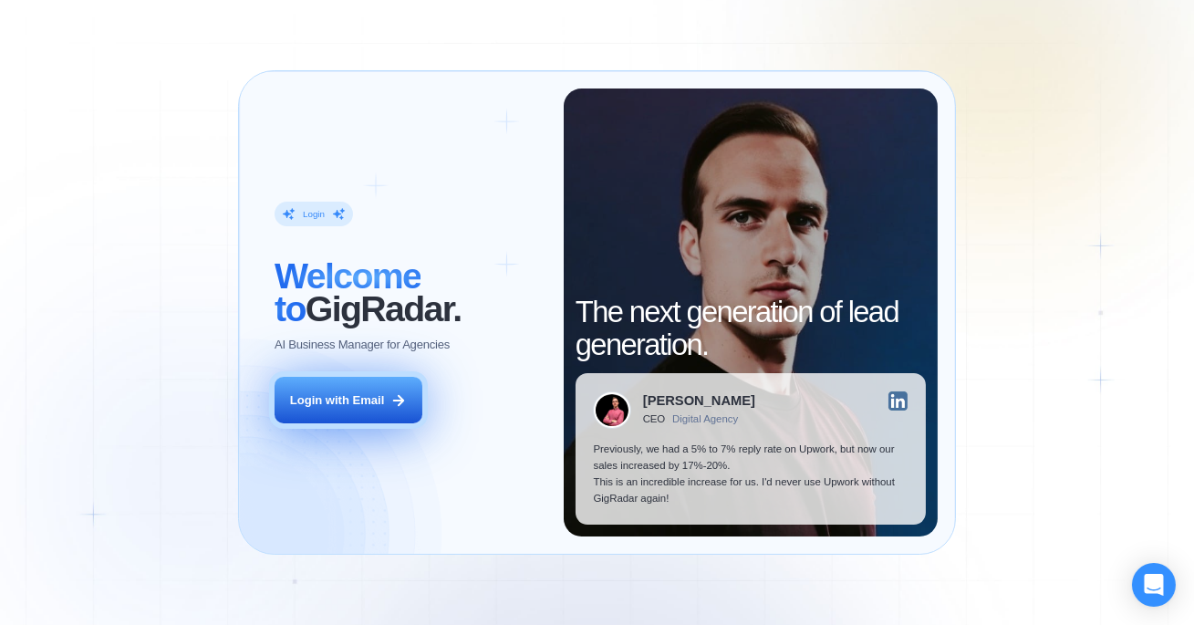
click at [381, 400] on div "Login with Email" at bounding box center [337, 400] width 94 height 16
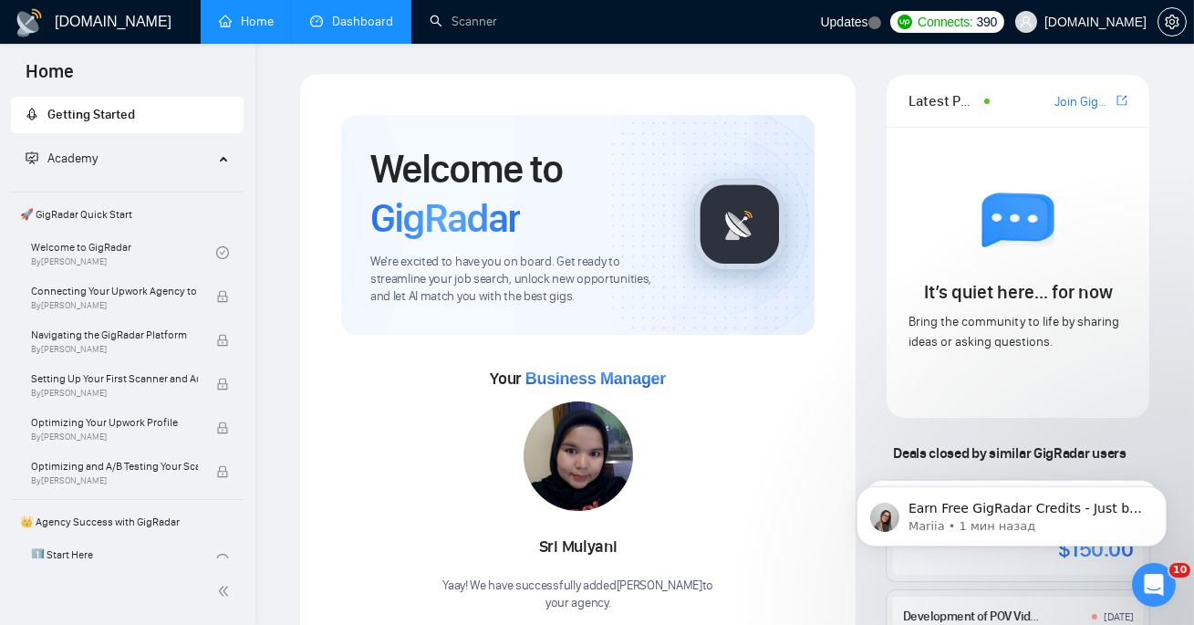
click at [330, 24] on link "Dashboard" at bounding box center [351, 22] width 83 height 16
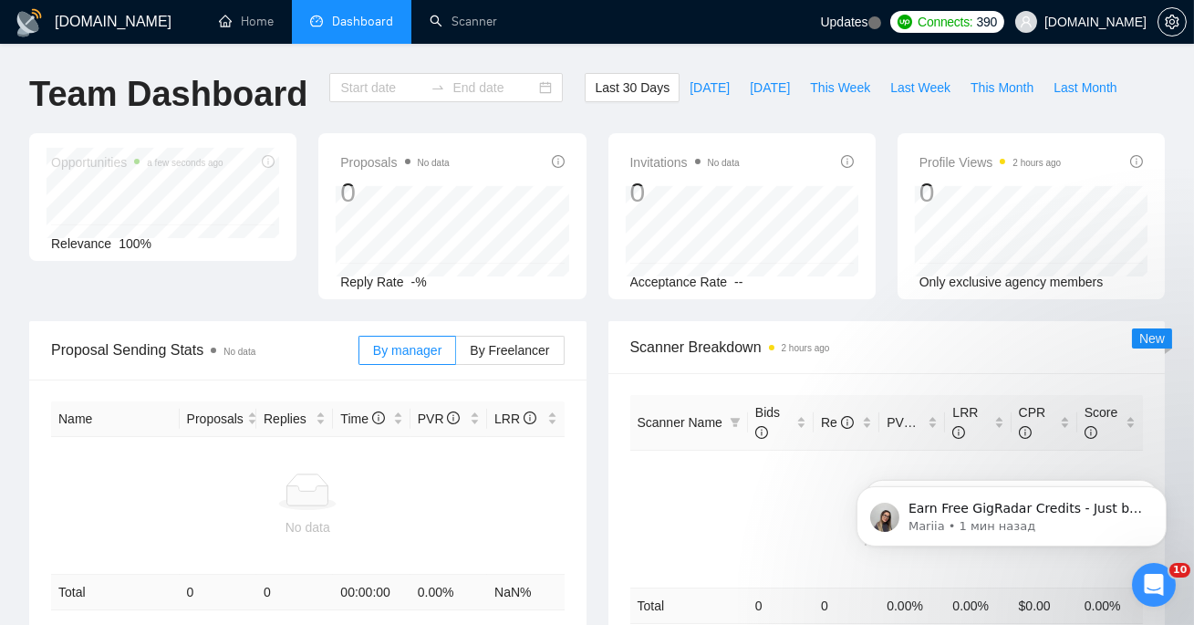
type input "[DATE]"
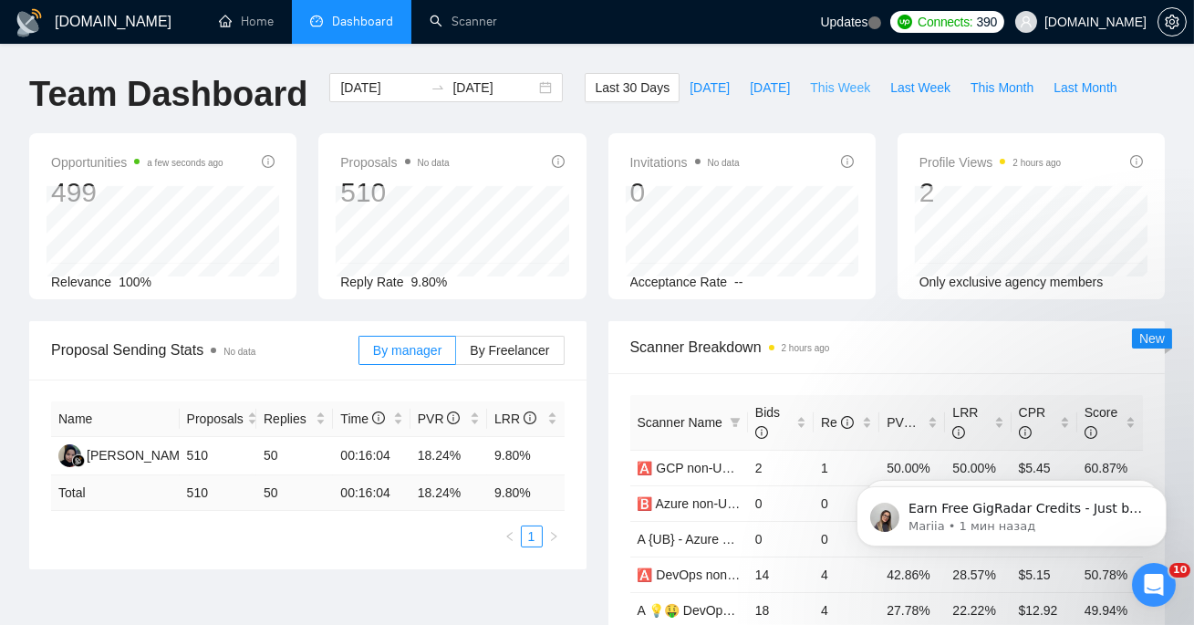
click at [836, 89] on span "This Week" at bounding box center [840, 88] width 60 height 20
type input "[DATE]"
click at [482, 351] on span "By Freelancer" at bounding box center [509, 350] width 79 height 15
click at [456, 355] on input "By Freelancer" at bounding box center [456, 355] width 0 height 0
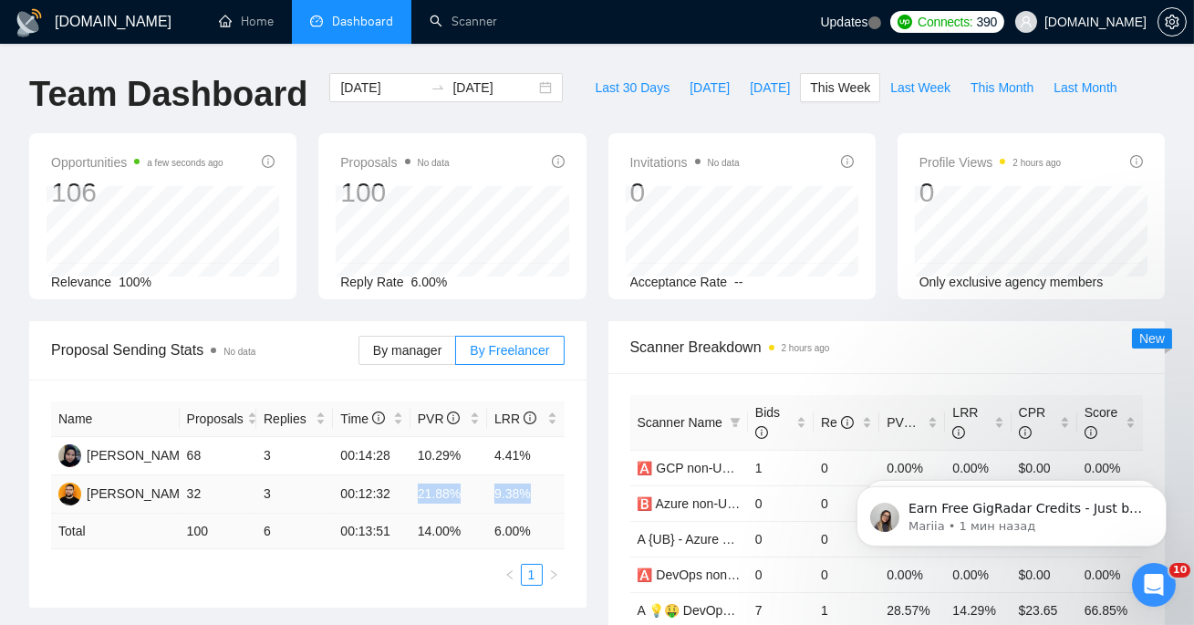
drag, startPoint x: 412, startPoint y: 490, endPoint x: 553, endPoint y: 490, distance: 140.4
click at [553, 490] on tr "[PERSON_NAME] 32 3 00:12:32 21.88% 9.38%" at bounding box center [307, 494] width 513 height 38
click at [576, 486] on div "Name Proposals Replies Time PVR LRR Yevhenii Hordashnyk 68 3 00:14:28 10.29% 4.…" at bounding box center [307, 493] width 557 height 228
click at [780, 434] on span "Bids" at bounding box center [773, 422] width 37 height 40
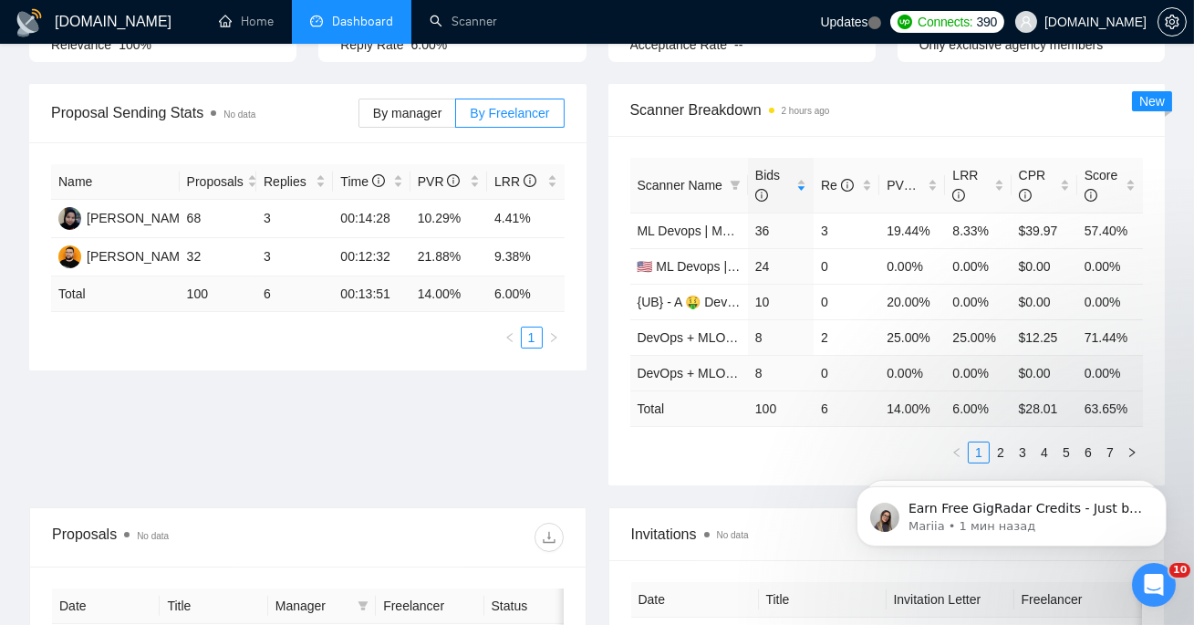
scroll to position [334, 0]
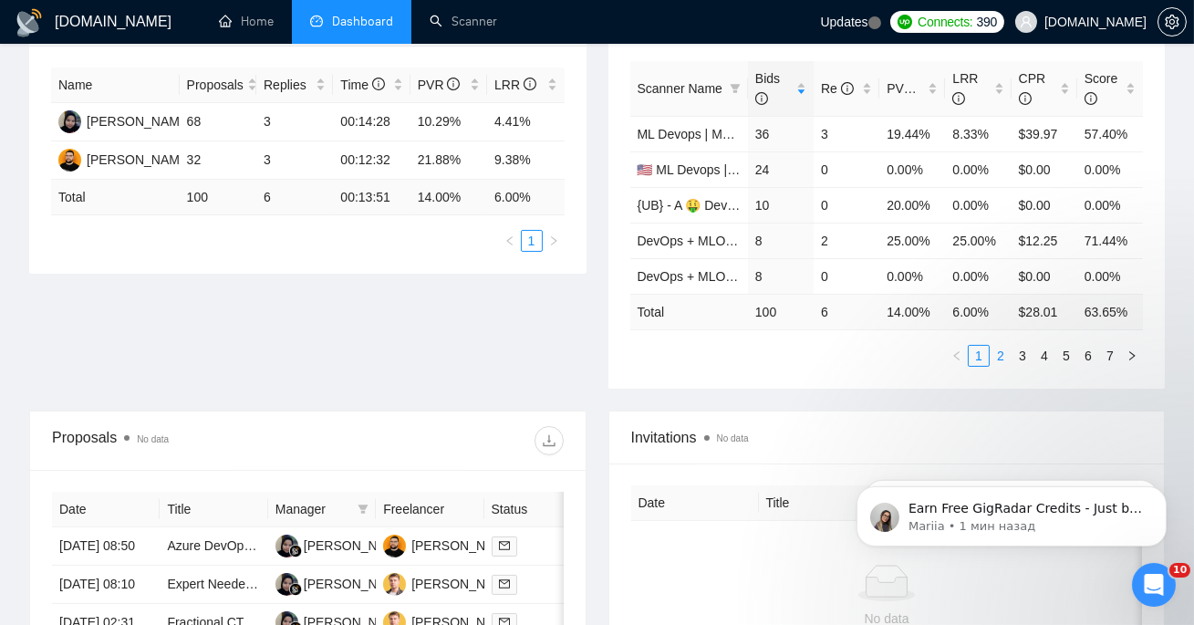
click at [998, 357] on link "2" at bounding box center [1000, 356] width 20 height 20
click at [972, 349] on link "1" at bounding box center [978, 356] width 20 height 20
click at [919, 98] on div "PVR" at bounding box center [911, 88] width 51 height 20
click at [906, 95] on span "PVR" at bounding box center [907, 88] width 43 height 15
click at [716, 203] on link "DevOps + MLOps - Test Dima" at bounding box center [722, 205] width 170 height 15
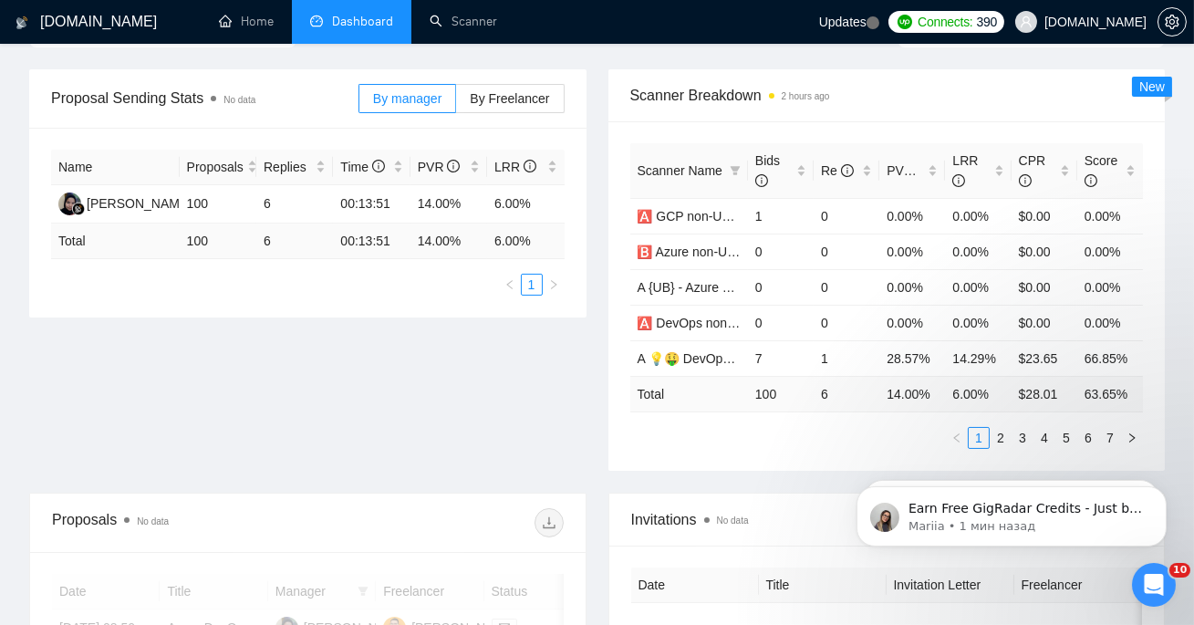
scroll to position [226, 0]
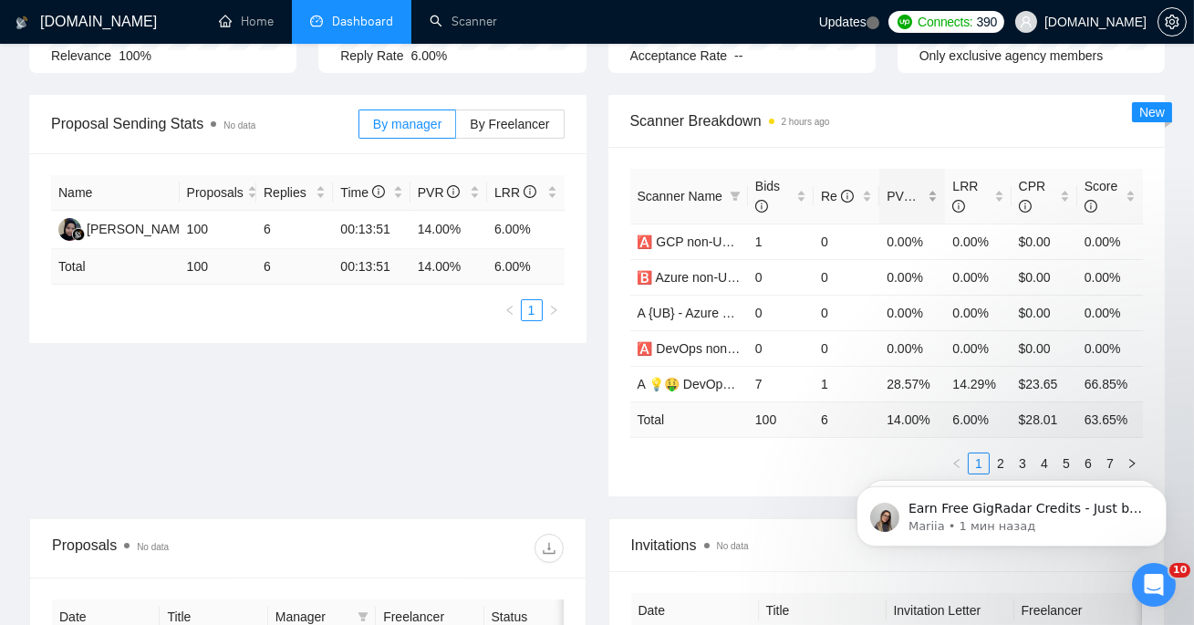
click at [895, 191] on span "PVR" at bounding box center [907, 196] width 43 height 15
